Goal: Communication & Community: Share content

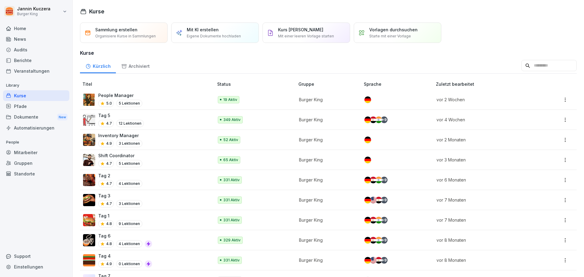
click at [28, 38] on div "News" at bounding box center [36, 39] width 66 height 11
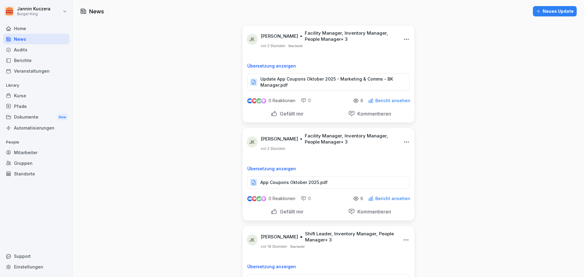
click at [550, 9] on div "Neues Update" at bounding box center [555, 11] width 38 height 7
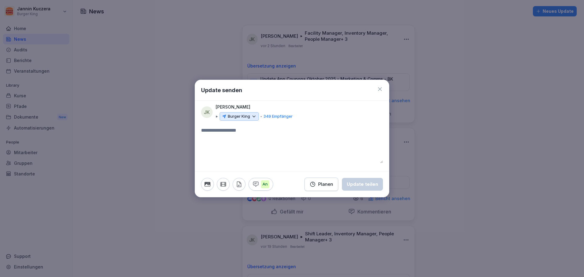
click at [254, 119] on icon at bounding box center [253, 116] width 5 height 5
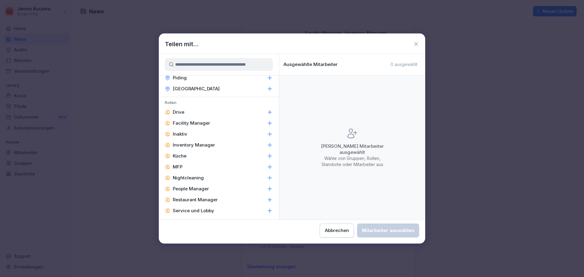
scroll to position [259, 0]
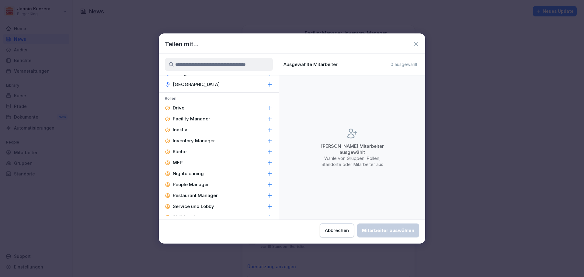
click at [187, 121] on p "Facility Manager" at bounding box center [191, 119] width 37 height 6
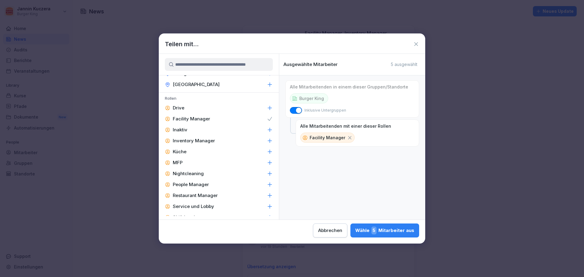
click at [191, 142] on p "Inventory Manager" at bounding box center [194, 141] width 42 height 6
click at [185, 185] on p "People Manager" at bounding box center [191, 184] width 36 height 6
click at [186, 196] on p "Restaurant Manager" at bounding box center [195, 195] width 45 height 6
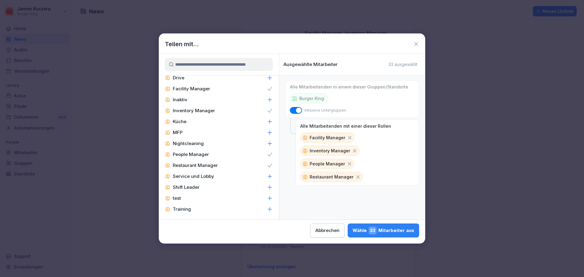
scroll to position [290, 0]
click at [203, 187] on div "Shift Leader" at bounding box center [219, 186] width 120 height 11
click at [357, 231] on div "Wähle 59 Mitarbeiter aus" at bounding box center [383, 230] width 62 height 8
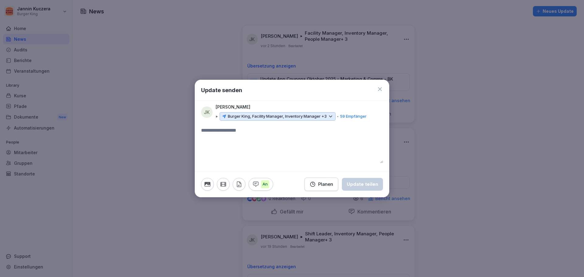
click at [238, 183] on icon "button" at bounding box center [239, 184] width 7 height 7
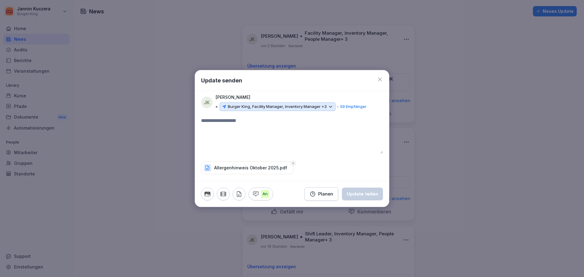
click at [209, 133] on textarea at bounding box center [292, 135] width 182 height 36
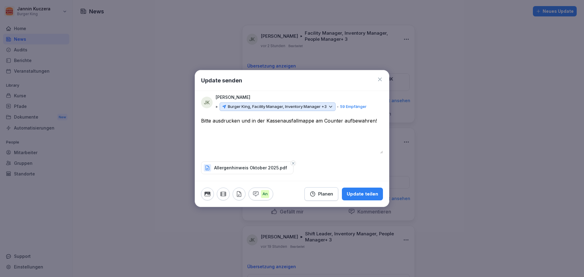
type textarea "**********"
click at [367, 199] on button "Update teilen" at bounding box center [362, 194] width 41 height 13
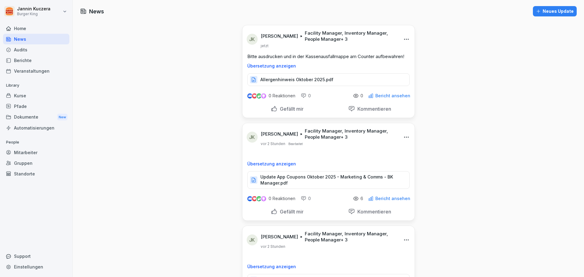
click at [287, 83] on p "Allergenhinweis Oktober 2025.pdf" at bounding box center [296, 80] width 73 height 6
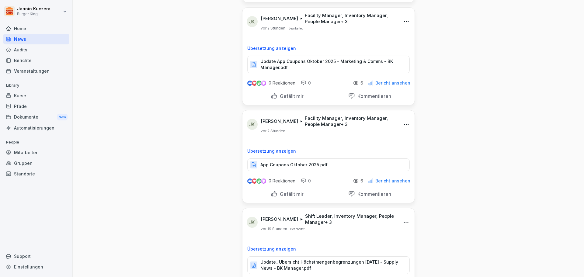
scroll to position [182, 0]
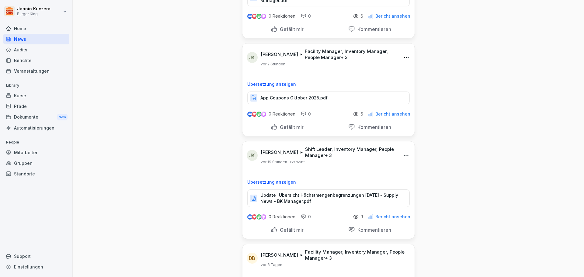
click at [384, 219] on p "Bericht ansehen" at bounding box center [392, 216] width 35 height 5
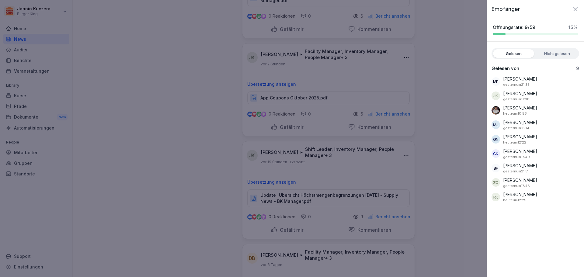
click at [447, 211] on div at bounding box center [292, 138] width 584 height 277
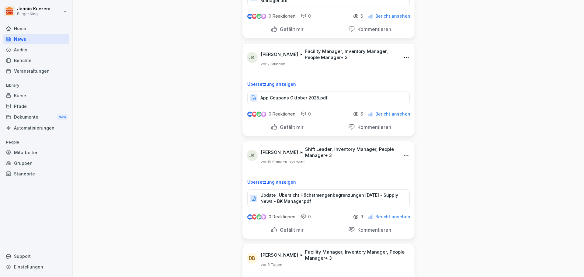
click at [386, 116] on p "Bericht ansehen" at bounding box center [392, 114] width 35 height 5
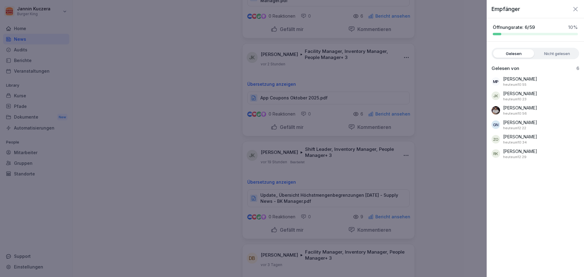
click at [388, 223] on div at bounding box center [292, 138] width 584 height 277
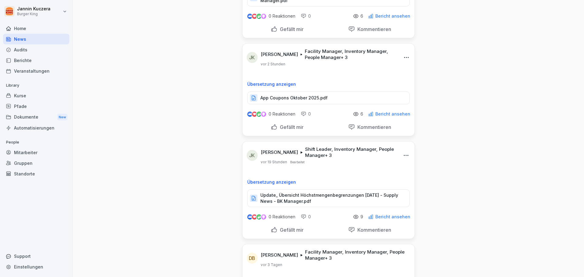
click at [388, 219] on p "Bericht ansehen" at bounding box center [392, 216] width 35 height 5
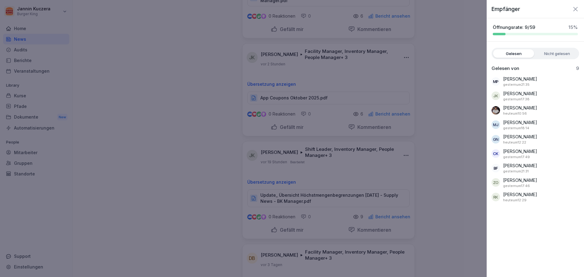
click at [447, 225] on div at bounding box center [292, 138] width 584 height 277
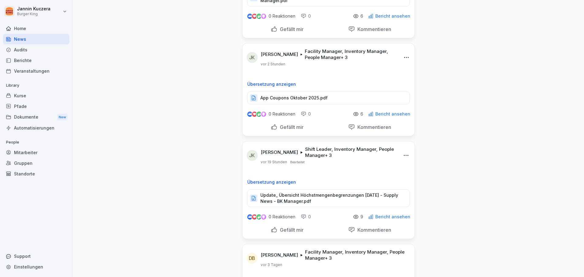
click at [395, 116] on p "Bericht ansehen" at bounding box center [392, 114] width 35 height 5
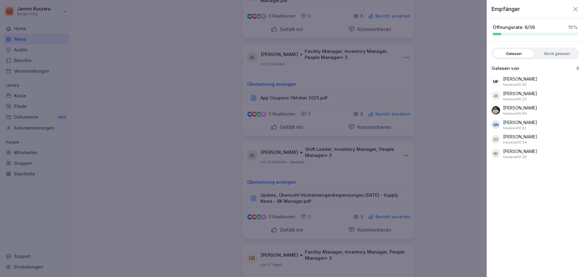
click at [197, 133] on div at bounding box center [292, 138] width 584 height 277
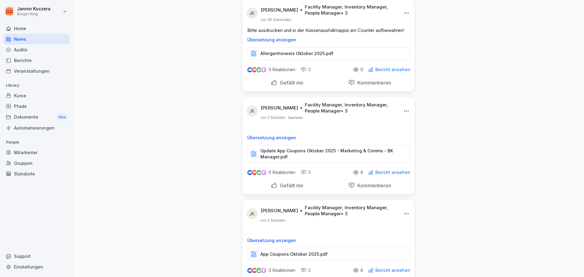
scroll to position [0, 0]
